Goal: Obtain resource: Obtain resource

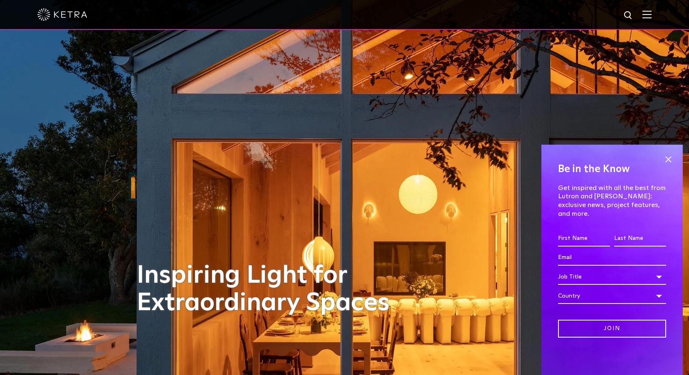
click at [652, 16] on img at bounding box center [647, 14] width 9 height 8
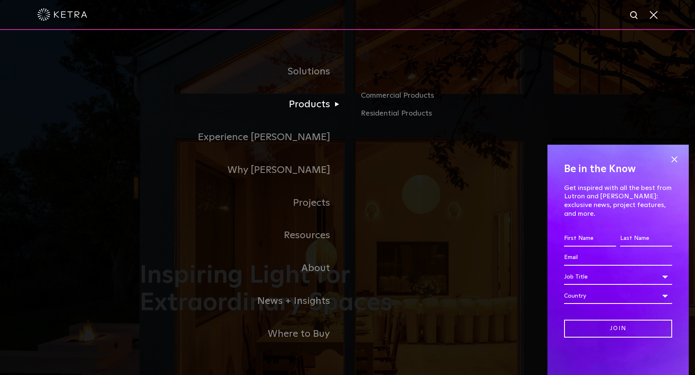
click at [326, 105] on link "Products" at bounding box center [244, 104] width 208 height 33
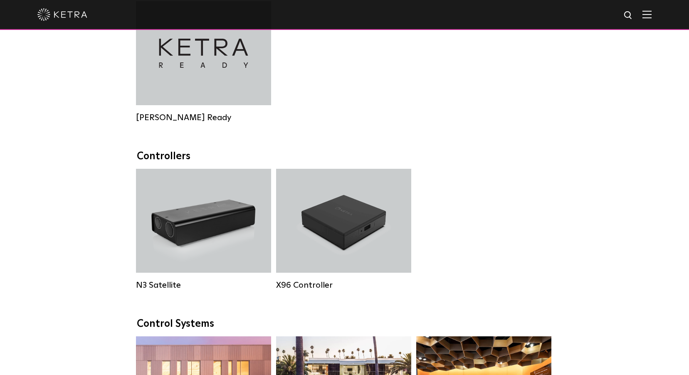
scroll to position [957, 0]
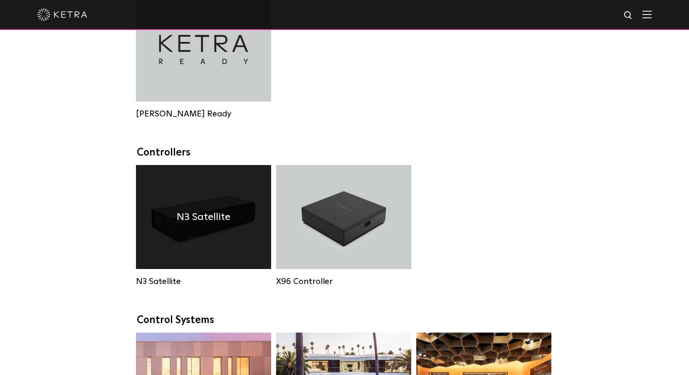
click at [208, 251] on div "N3 Satellite" at bounding box center [203, 217] width 135 height 104
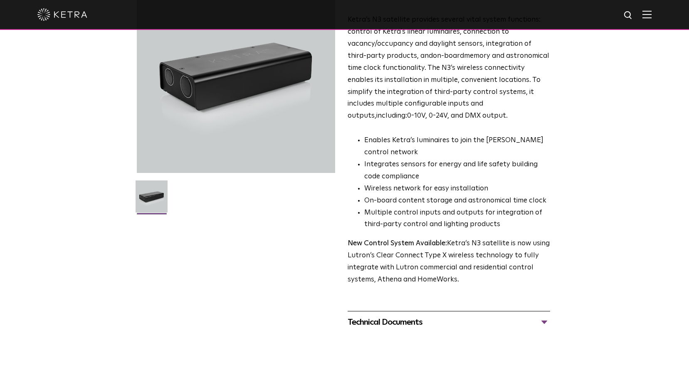
scroll to position [291, 0]
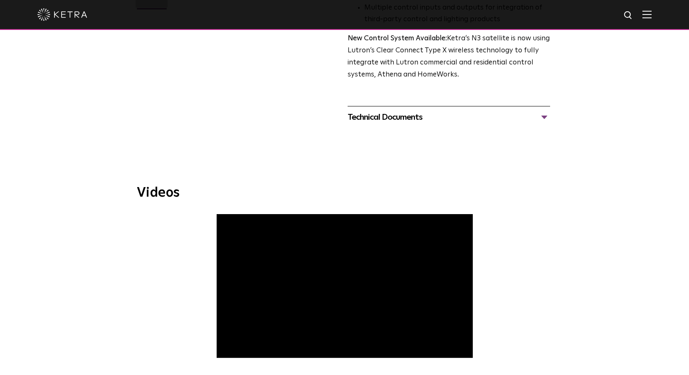
click at [430, 116] on div "Technical Documents" at bounding box center [449, 117] width 203 height 13
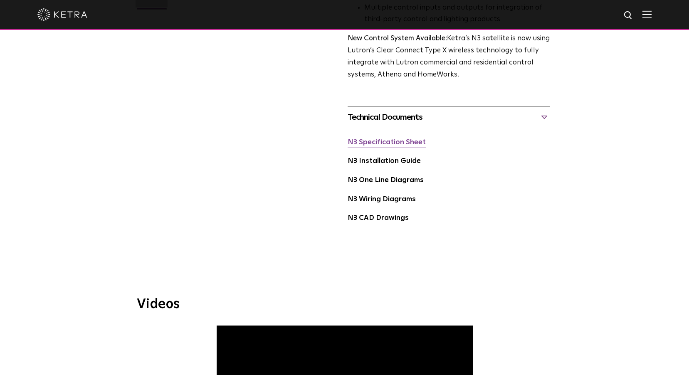
click at [405, 144] on link "N3 Specification Sheet" at bounding box center [387, 142] width 78 height 7
